Goal: Task Accomplishment & Management: Use online tool/utility

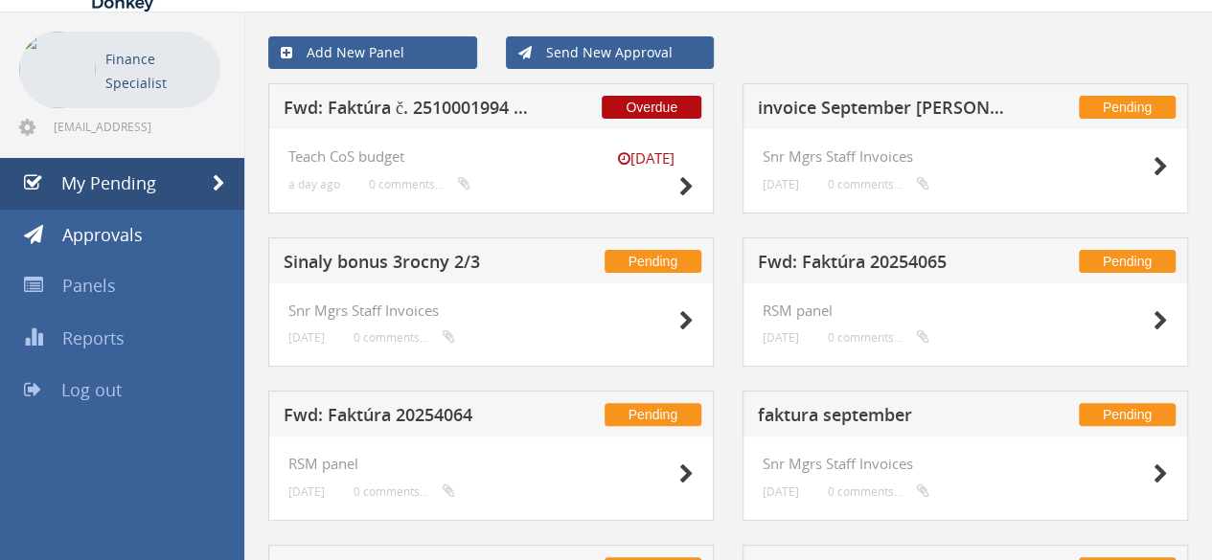
scroll to position [96, 0]
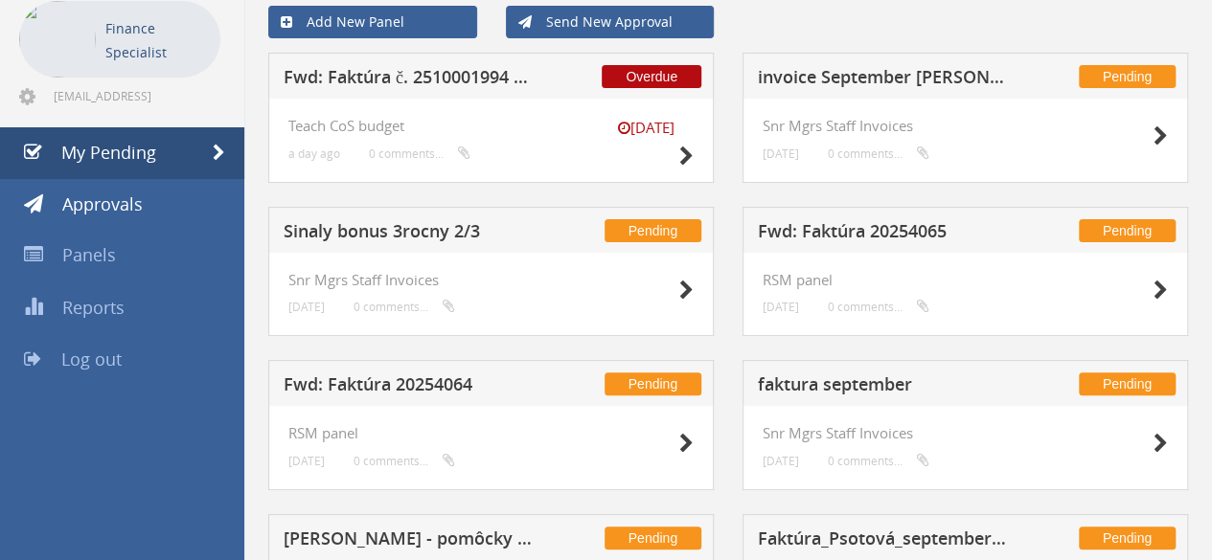
click at [911, 68] on h5 "invoice September [PERSON_NAME]" at bounding box center [882, 80] width 249 height 24
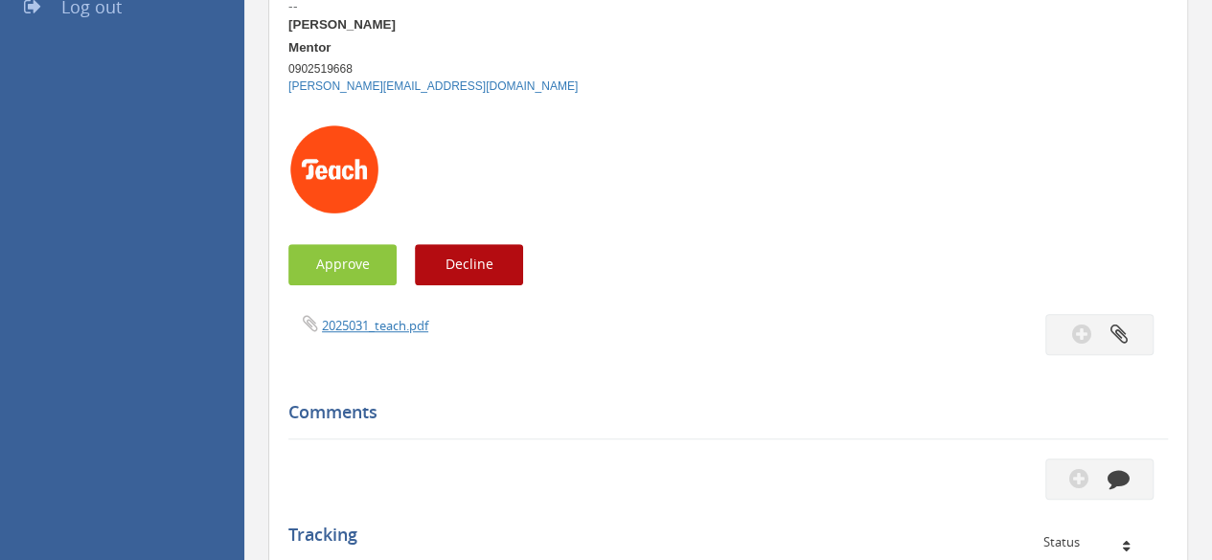
scroll to position [479, 0]
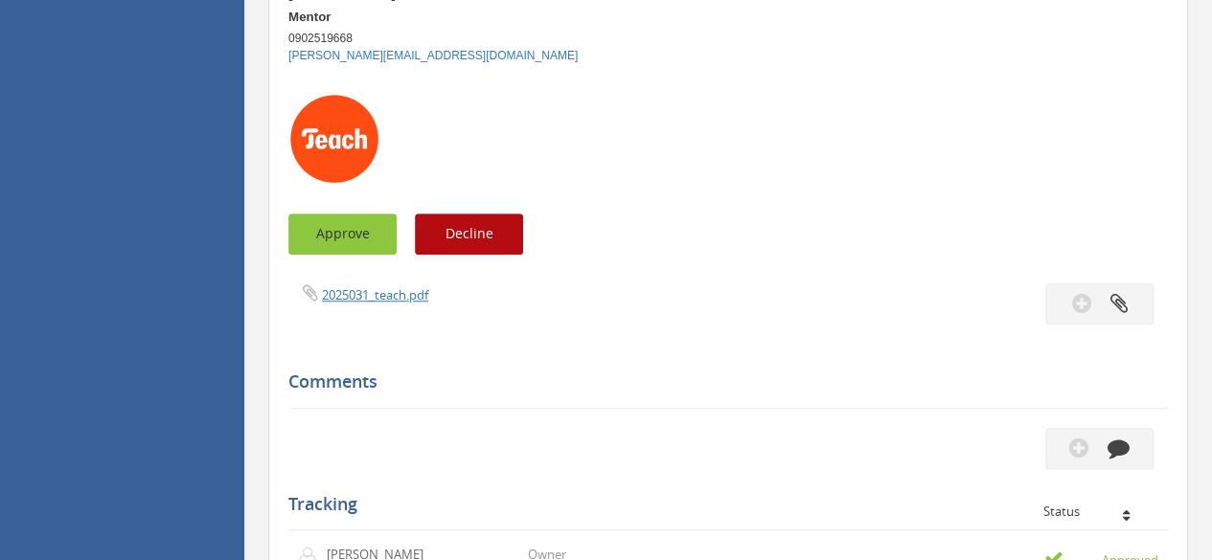
click at [318, 229] on button "Approve" at bounding box center [342, 234] width 108 height 41
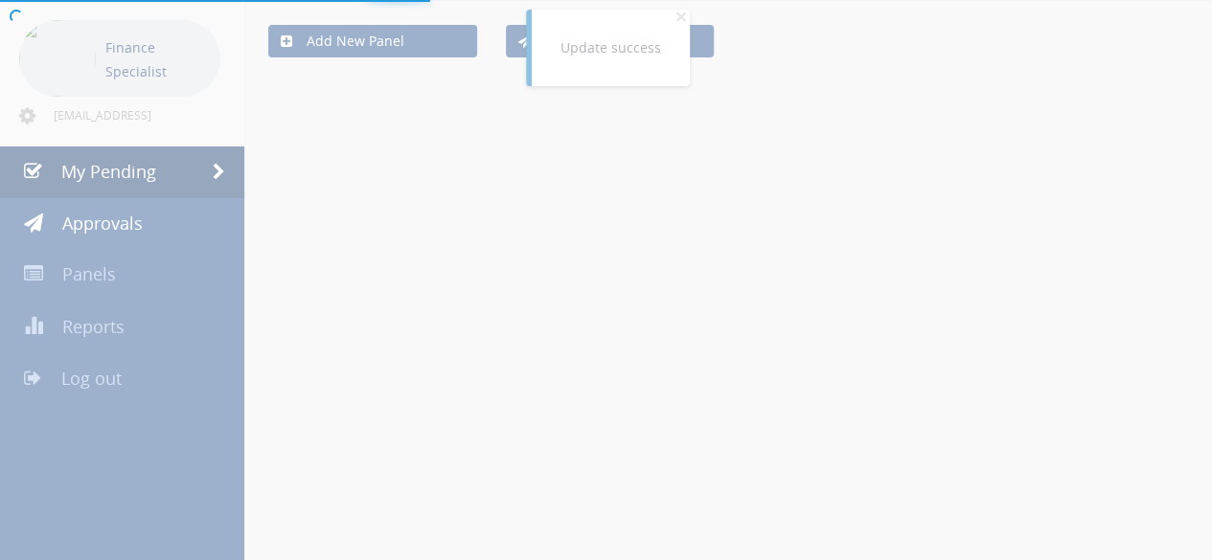
scroll to position [392, 0]
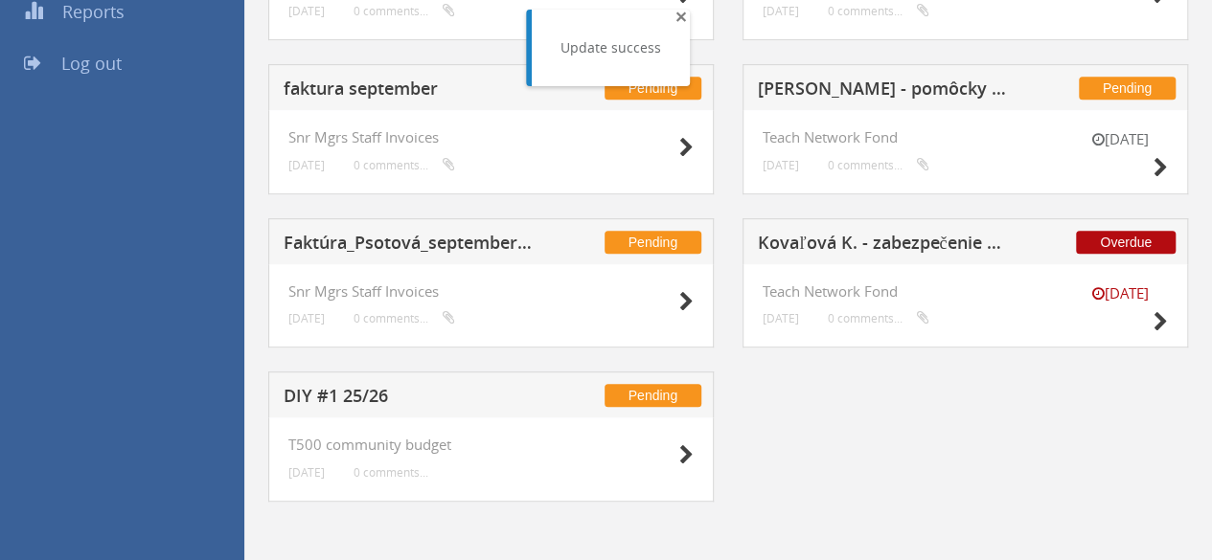
click at [680, 16] on span "×" at bounding box center [680, 16] width 11 height 27
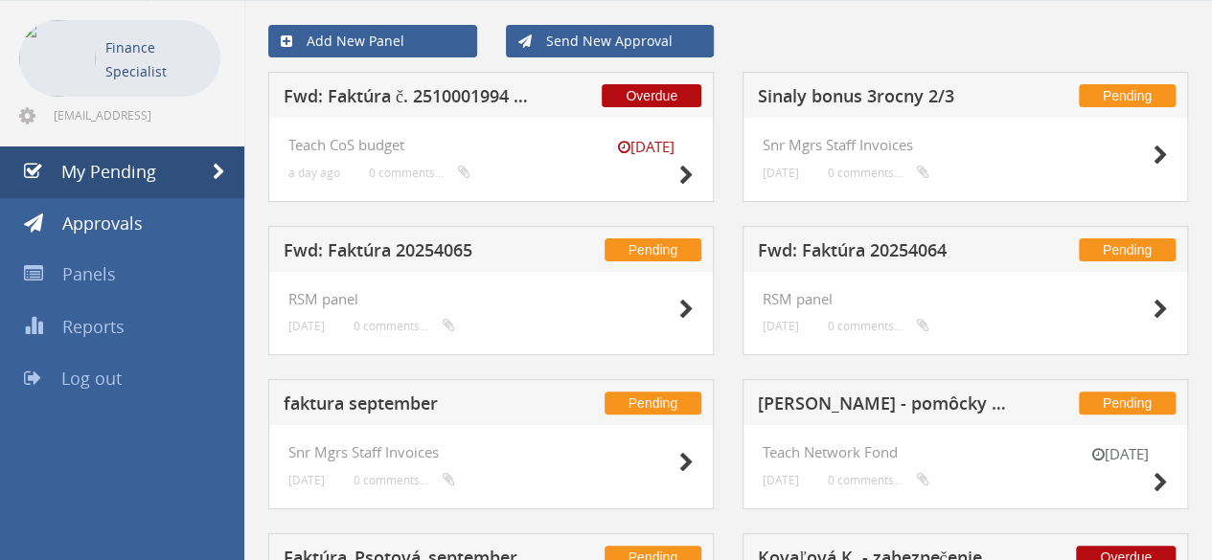
scroll to position [104, 0]
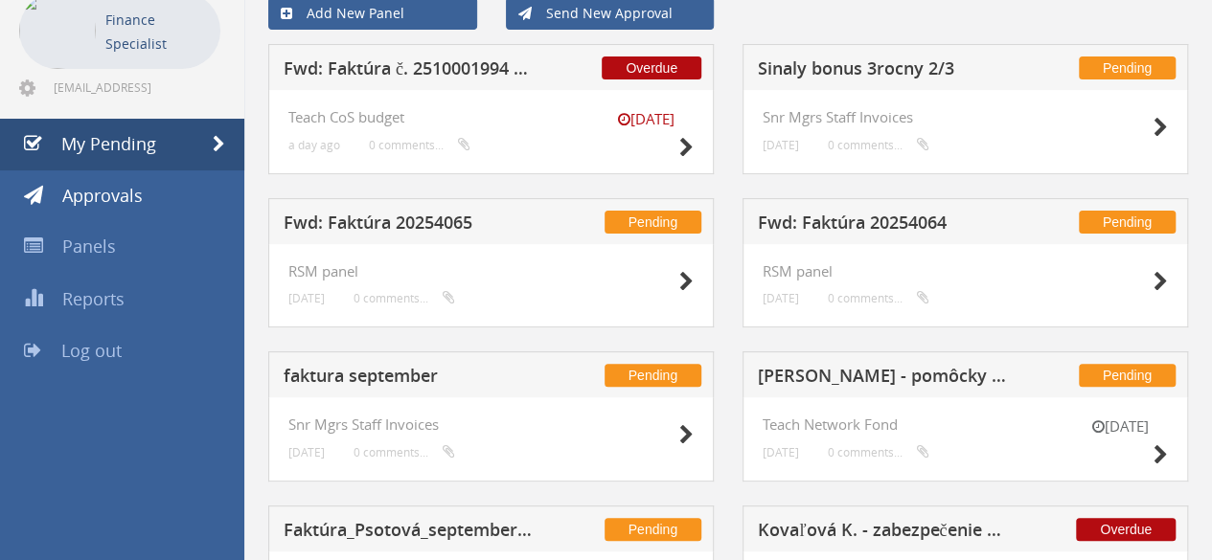
click at [387, 384] on h5 "faktura september" at bounding box center [408, 379] width 249 height 24
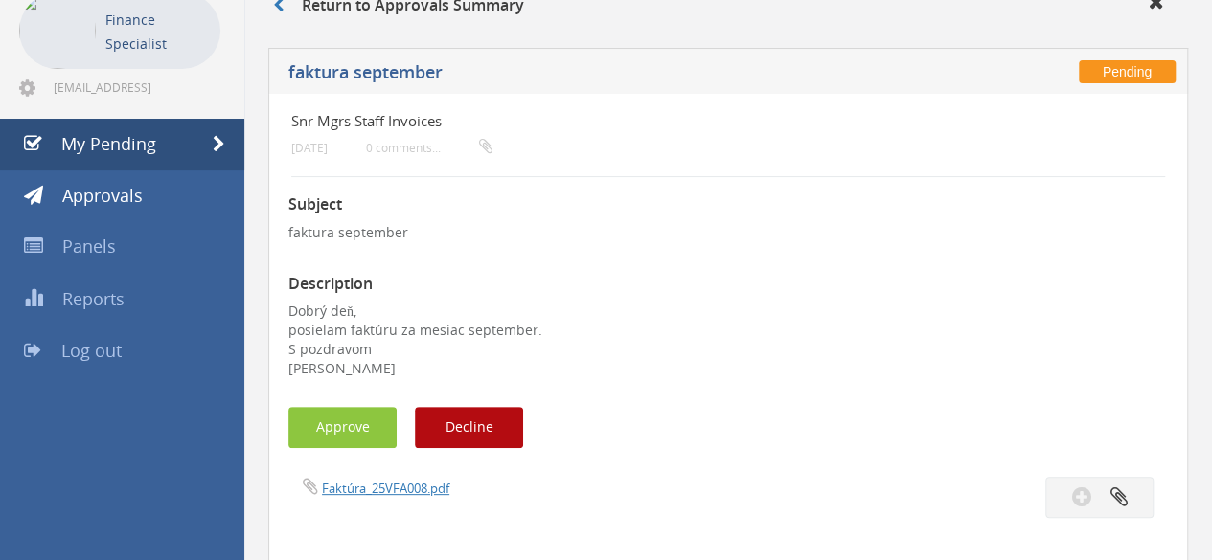
scroll to position [200, 0]
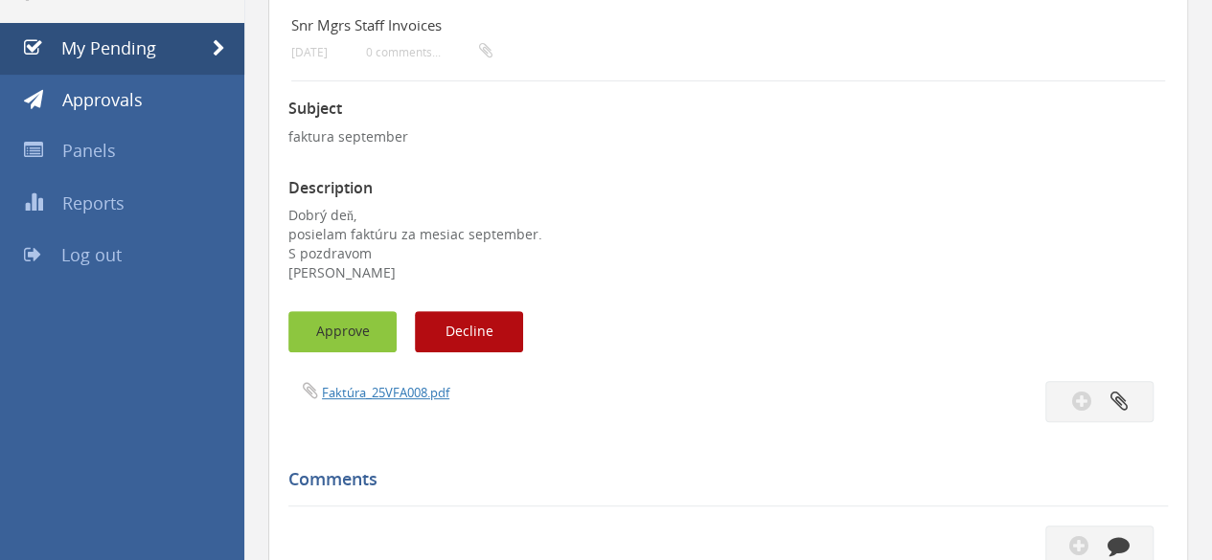
click at [344, 342] on button "Approve" at bounding box center [342, 331] width 108 height 41
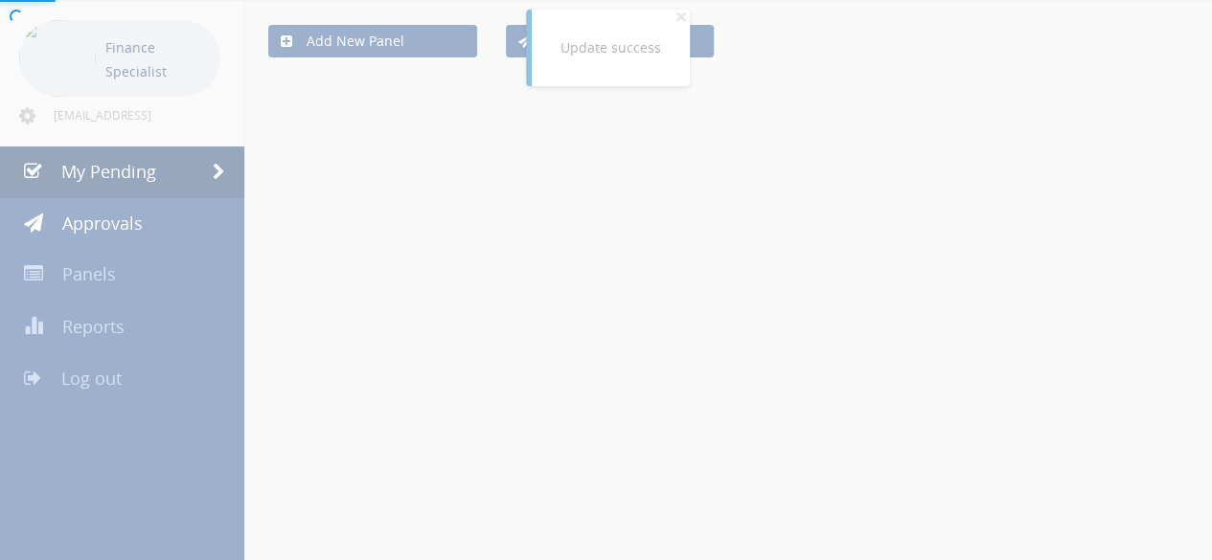
scroll to position [200, 0]
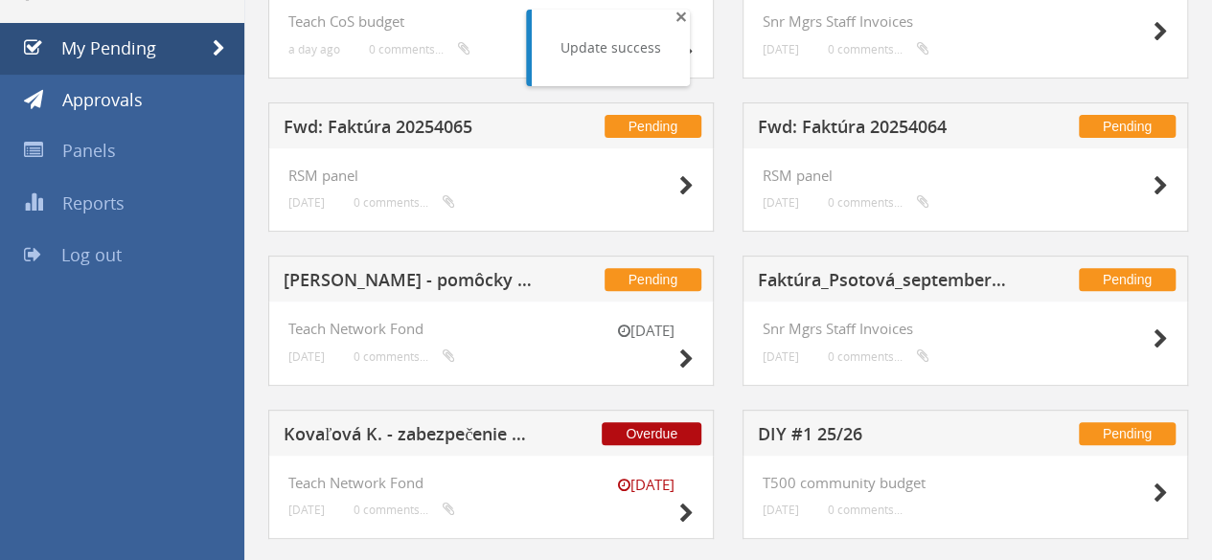
click at [679, 15] on span "×" at bounding box center [680, 16] width 11 height 27
click at [948, 274] on h5 "Faktúra_Psotová_september_2025" at bounding box center [882, 283] width 249 height 24
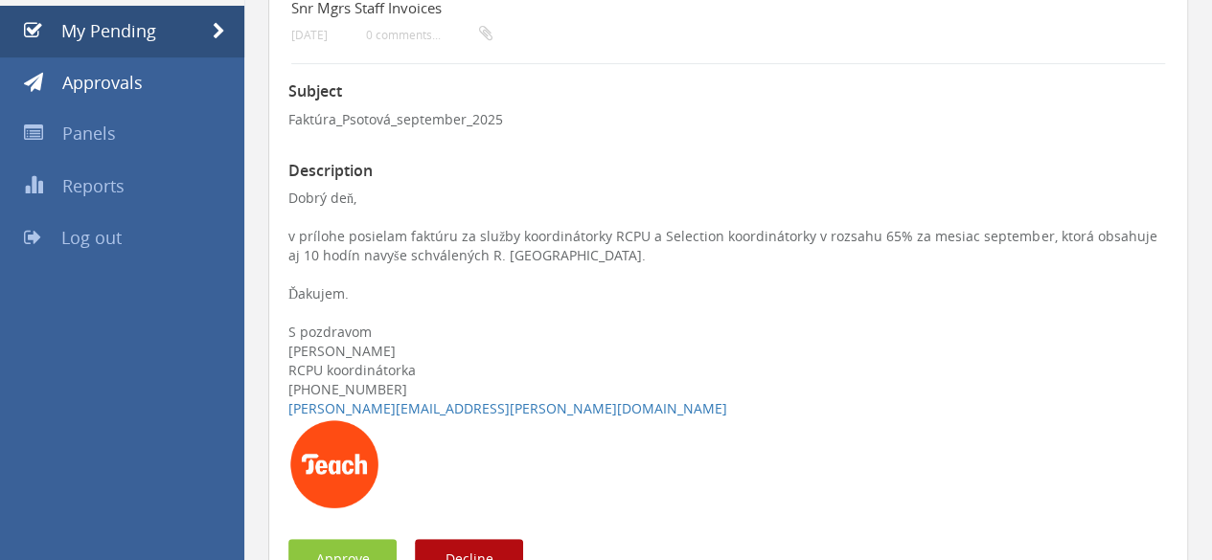
scroll to position [583, 0]
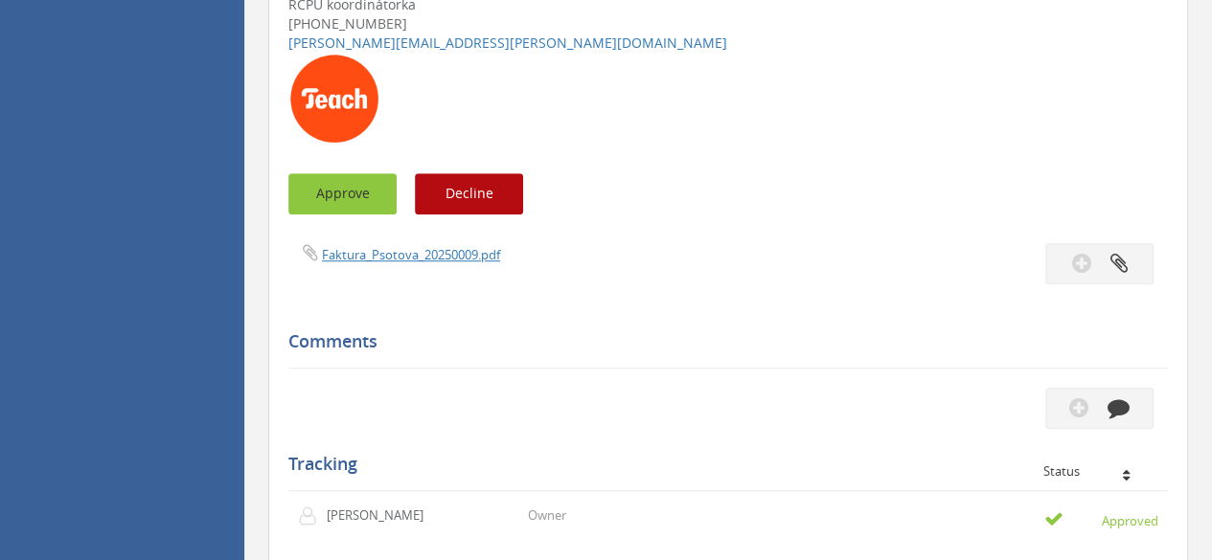
click at [346, 198] on button "Approve" at bounding box center [342, 193] width 108 height 41
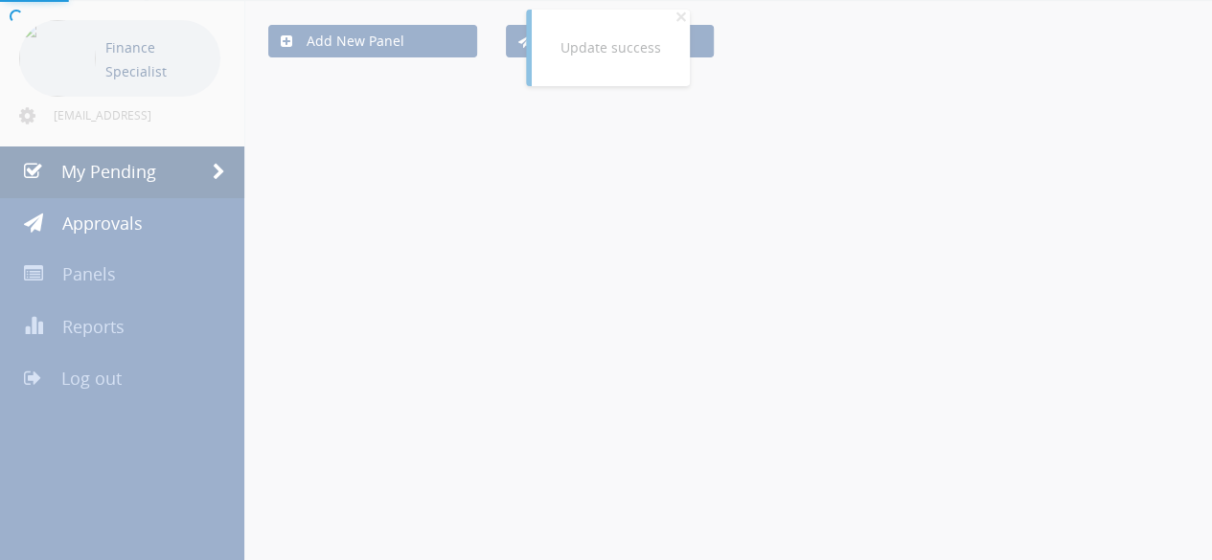
scroll to position [392, 0]
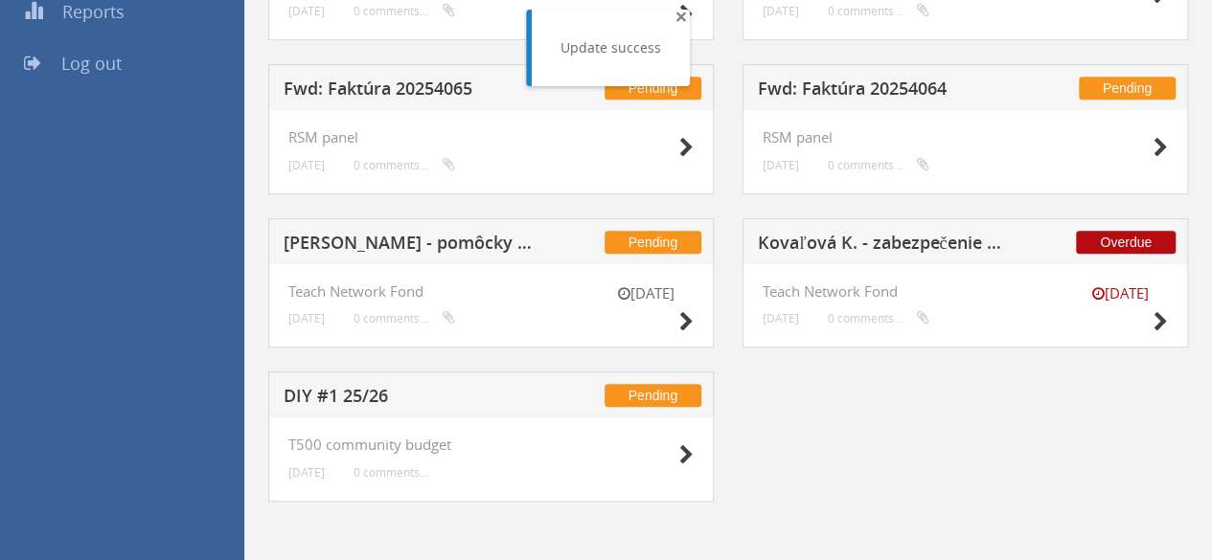
click at [675, 11] on span "×" at bounding box center [680, 16] width 11 height 27
